Goal: Information Seeking & Learning: Find specific fact

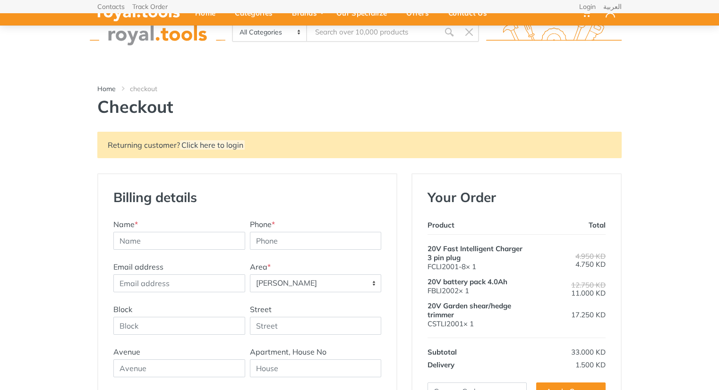
select select "16"
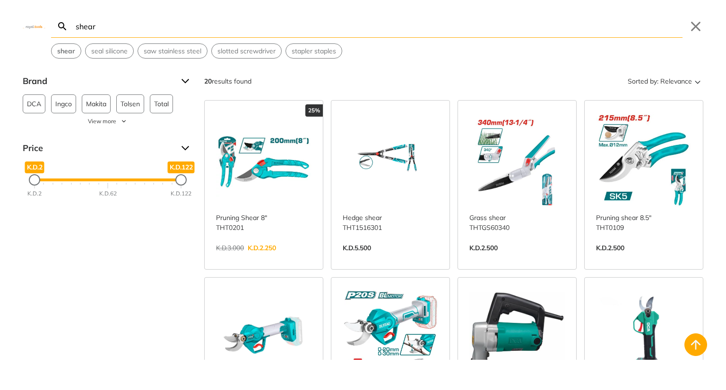
scroll to position [283, 0]
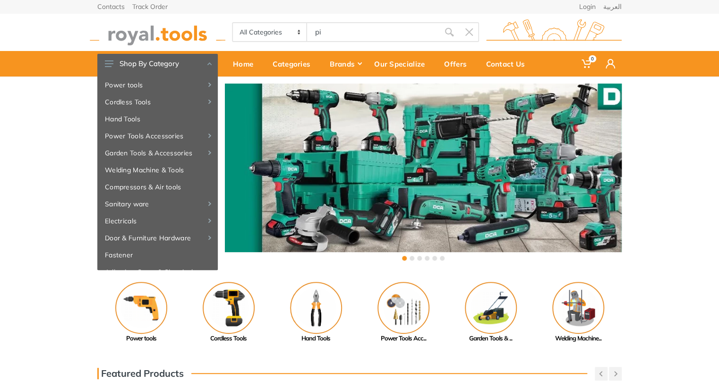
type input "pip"
click at [350, 29] on input "pipe cu" at bounding box center [373, 32] width 132 height 20
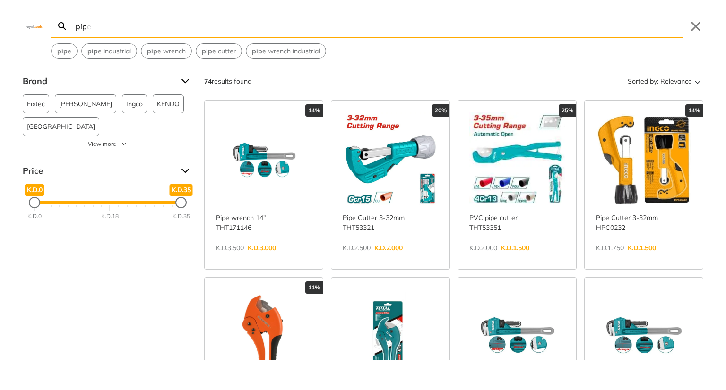
type input "pipe cu"
click at [266, 287] on div "11%" at bounding box center [264, 288] width 118 height 12
click at [249, 28] on input "pip" at bounding box center [378, 26] width 608 height 22
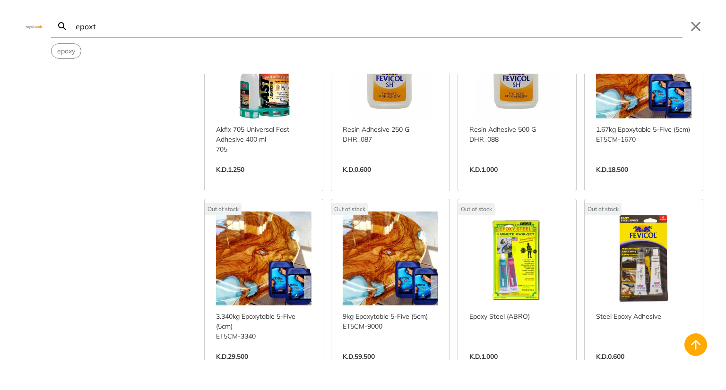
scroll to position [963, 0]
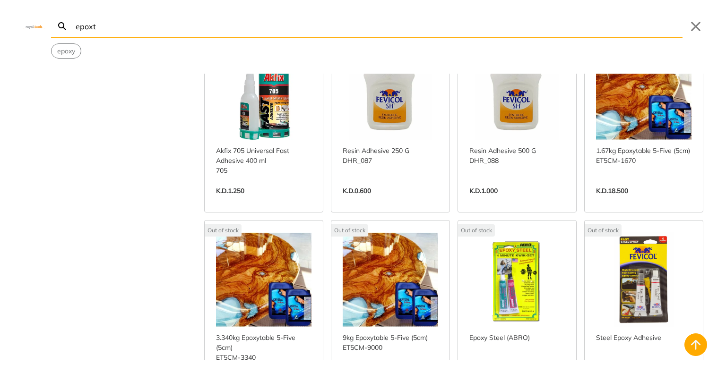
click at [500, 388] on link "View more →" at bounding box center [516, 388] width 95 height 0
click at [444, 29] on input "epoxt" at bounding box center [378, 26] width 608 height 22
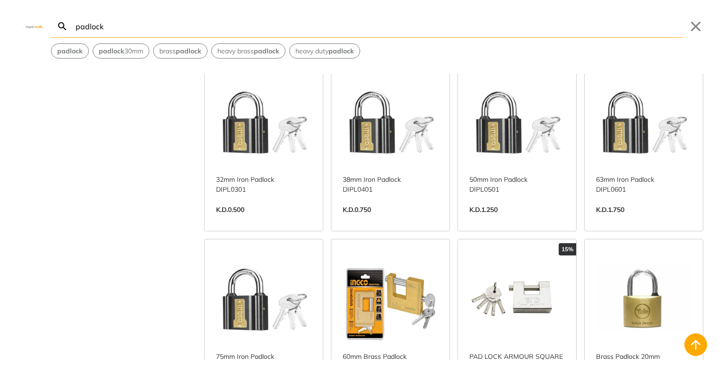
scroll to position [599, 0]
type input "padlock"
click at [235, 220] on link "View more →" at bounding box center [263, 220] width 95 height 0
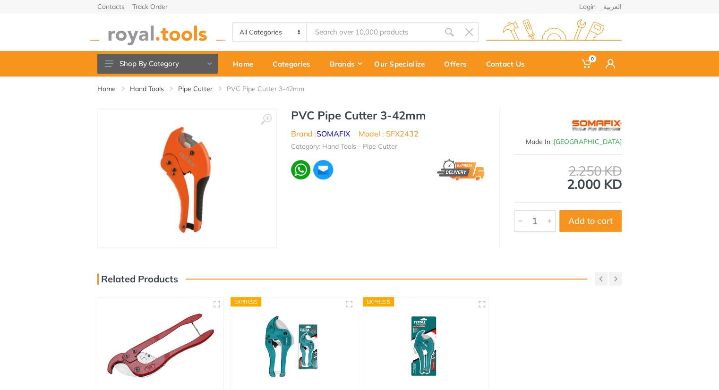
click at [410, 129] on li "Model : SFX2432" at bounding box center [389, 133] width 60 height 11
copy li "SFX2432"
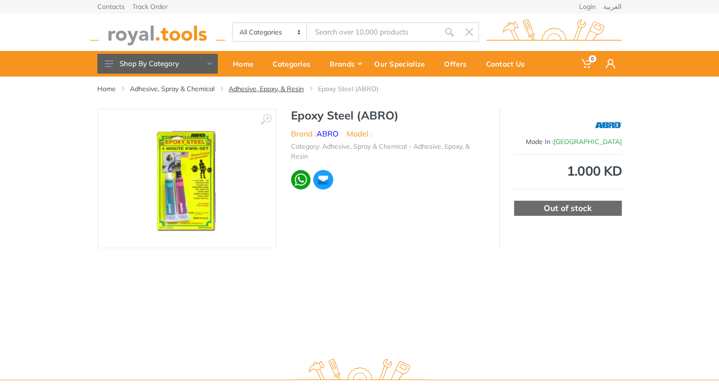
click at [299, 88] on link "Adhesive, Epoxy, & Resin" at bounding box center [266, 88] width 75 height 9
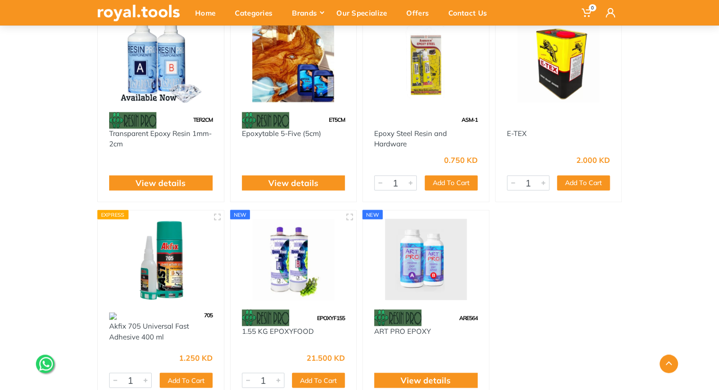
scroll to position [713, 0]
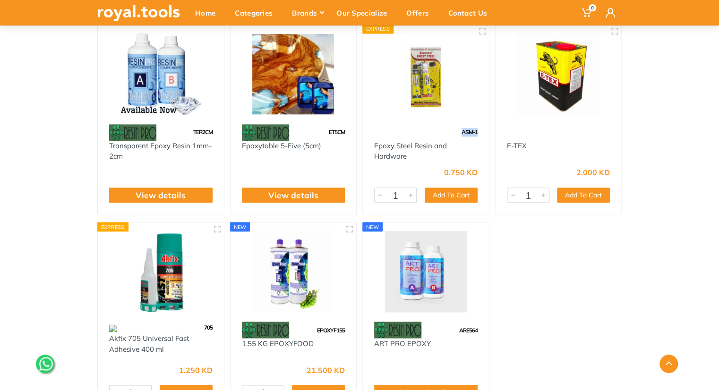
drag, startPoint x: 460, startPoint y: 130, endPoint x: 482, endPoint y: 134, distance: 22.5
click at [482, 134] on div "ASM-1" at bounding box center [426, 132] width 126 height 17
copy span "ASM-1"
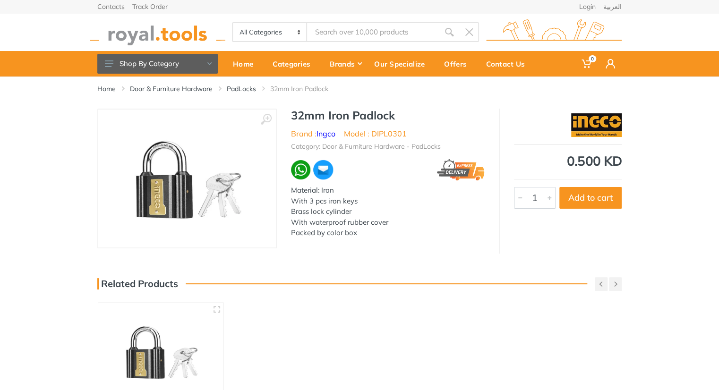
click at [385, 128] on li "Model : DIPL0301" at bounding box center [375, 133] width 63 height 11
copy li "DIPL0301"
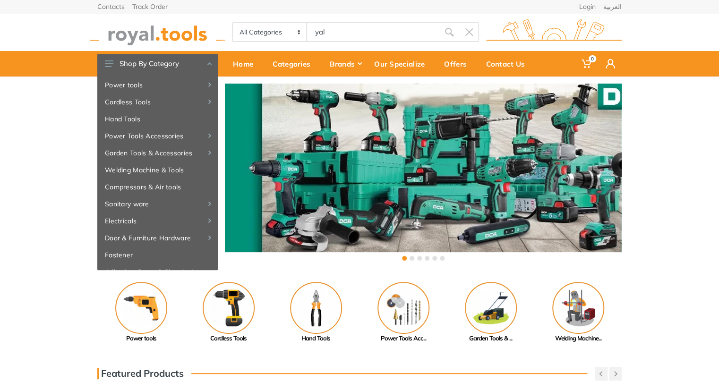
type input "yal"
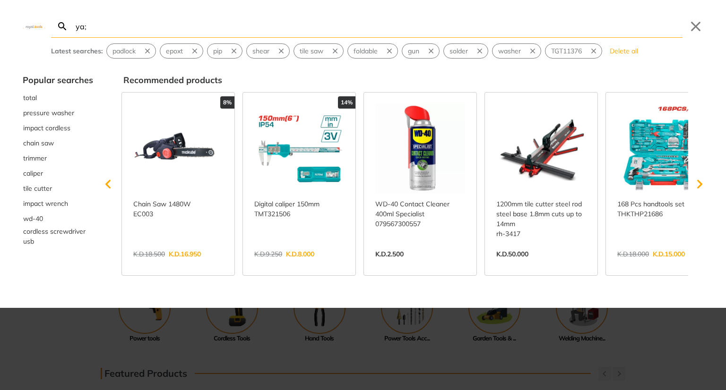
type input "ya;e"
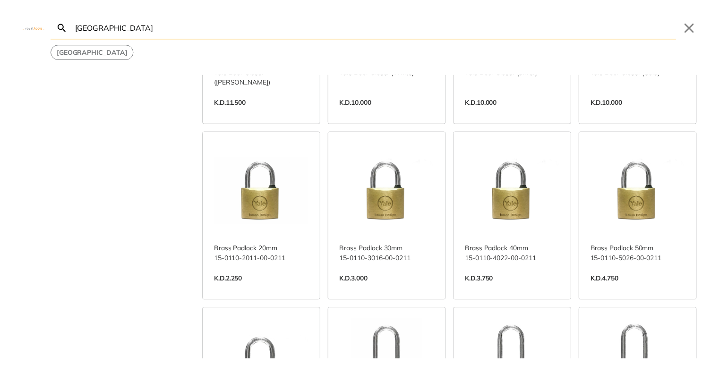
scroll to position [168, 0]
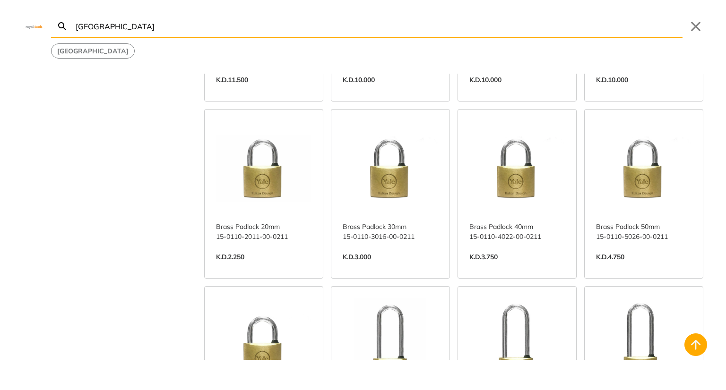
type input "yale"
click at [497, 267] on link "View more →" at bounding box center [516, 267] width 95 height 0
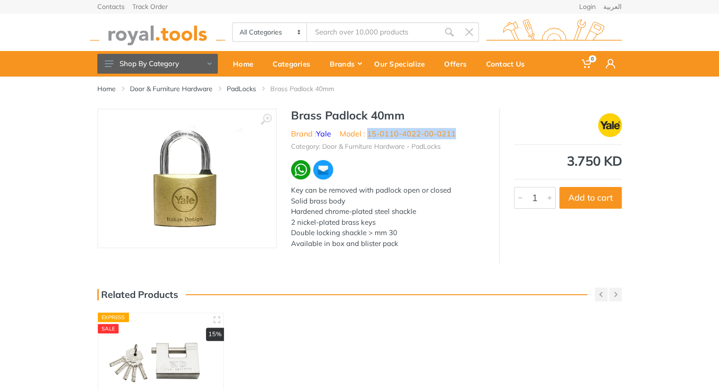
drag, startPoint x: 454, startPoint y: 132, endPoint x: 367, endPoint y: 133, distance: 86.9
click at [367, 133] on ul "Brand : [GEOGRAPHIC_DATA] Model : 15-0110-4022-00-0211" at bounding box center [388, 133] width 194 height 11
copy li "15-0110-4022-00-0211"
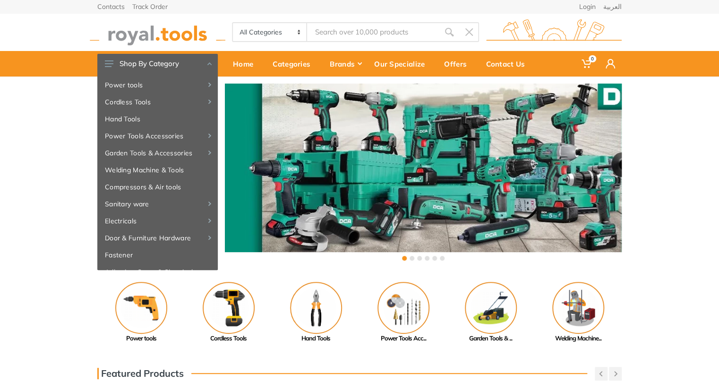
click at [336, 36] on input "Site search" at bounding box center [373, 32] width 132 height 20
type input "ma"
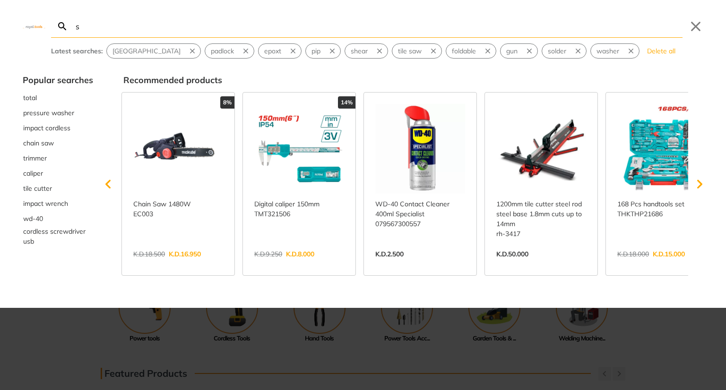
type input "s"
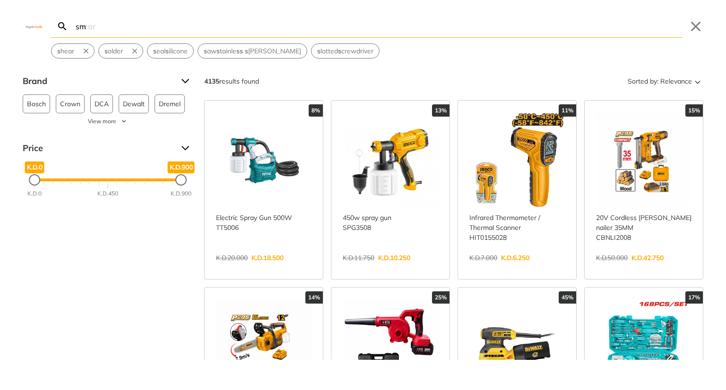
type input "s"
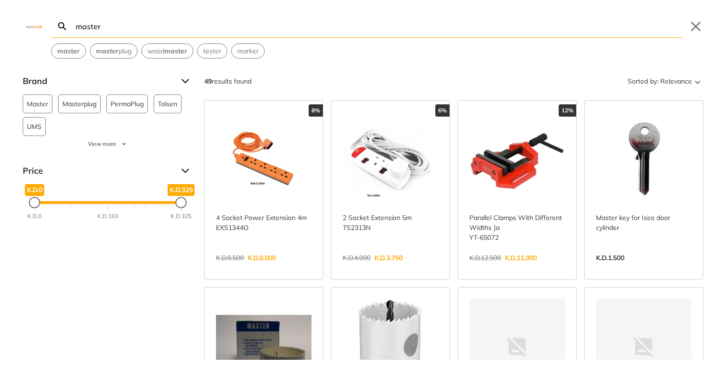
type input "master"
click at [249, 268] on link "View more →" at bounding box center [263, 268] width 95 height 0
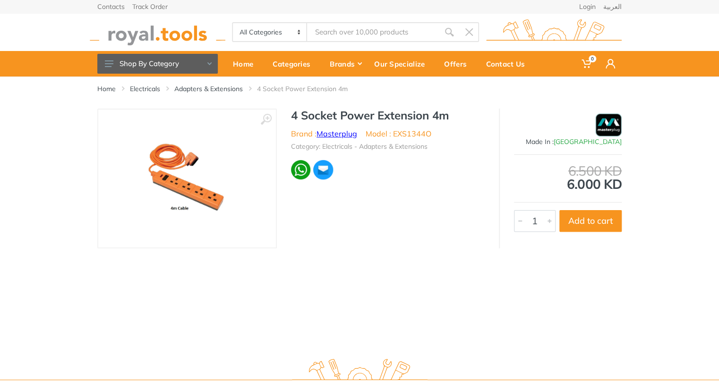
click at [335, 129] on link "Masterplug" at bounding box center [336, 133] width 41 height 9
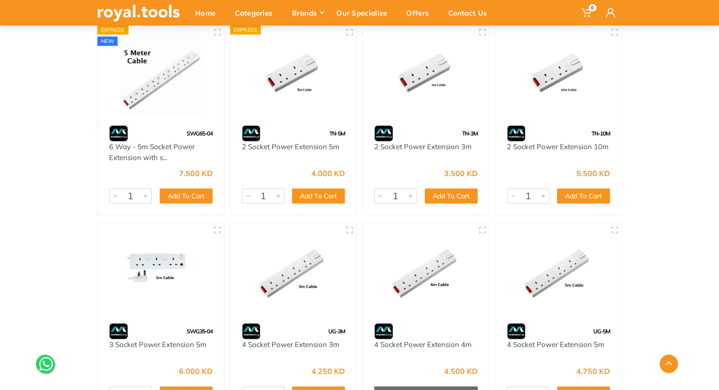
scroll to position [393, 0]
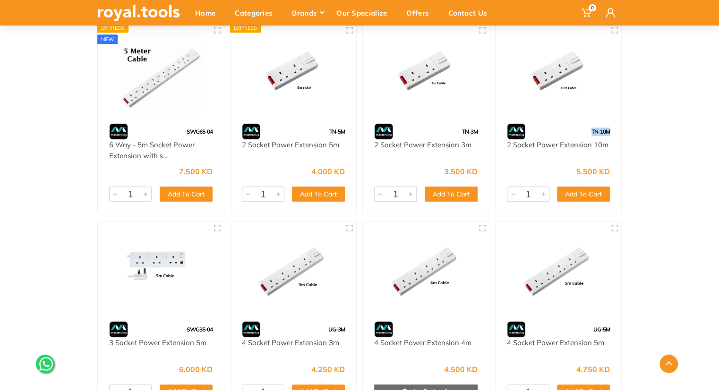
drag, startPoint x: 587, startPoint y: 129, endPoint x: 610, endPoint y: 130, distance: 23.6
click at [610, 130] on div "TN-10M" at bounding box center [558, 131] width 126 height 17
copy span "TN-10M"
